Goal: Task Accomplishment & Management: Manage account settings

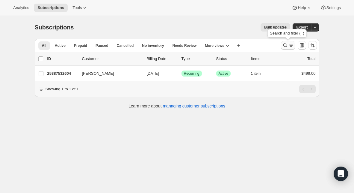
click at [287, 47] on icon "Search and filter results" at bounding box center [285, 45] width 4 height 4
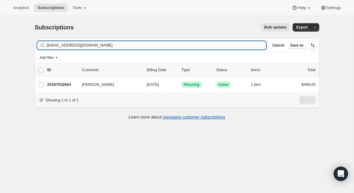
click at [131, 44] on input "[EMAIL_ADDRESS][DOMAIN_NAME]" at bounding box center [157, 45] width 220 height 8
type input "[PERSON_NAME][EMAIL_ADDRESS][DOMAIN_NAME]"
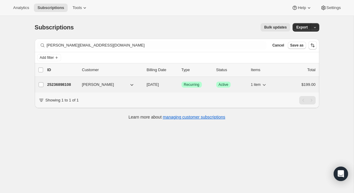
click at [67, 84] on p "25236898108" at bounding box center [62, 85] width 30 height 6
